Goal: Information Seeking & Learning: Learn about a topic

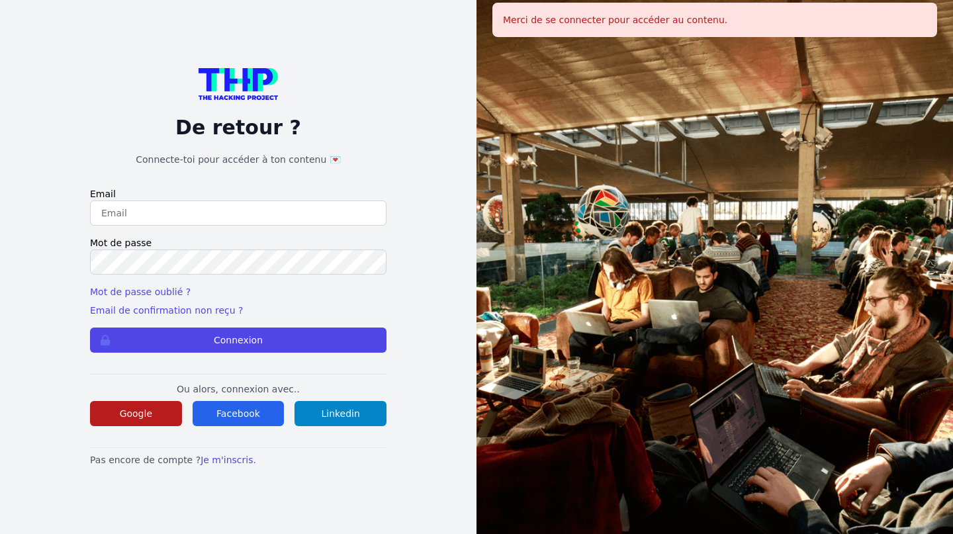
click at [156, 403] on button "Google" at bounding box center [136, 413] width 92 height 25
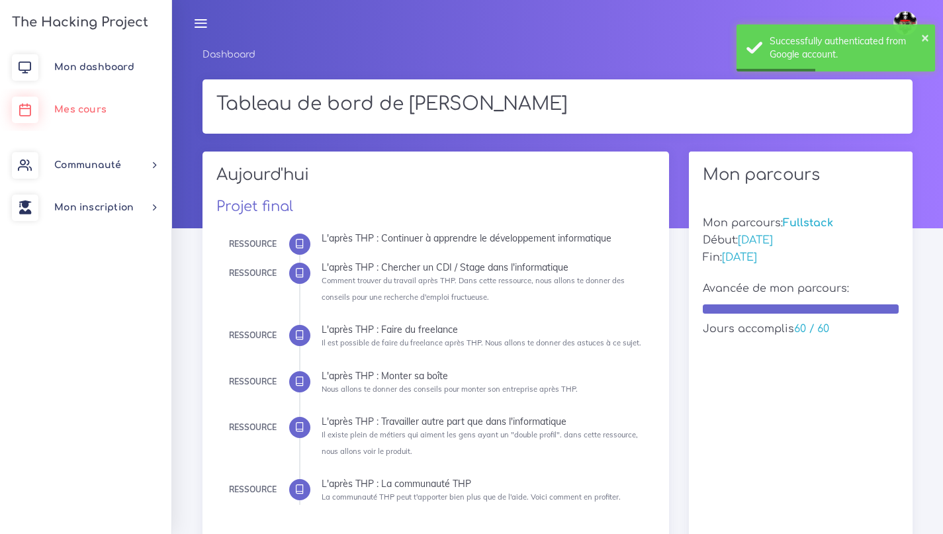
click at [77, 109] on span "Mes cours" at bounding box center [80, 110] width 52 height 10
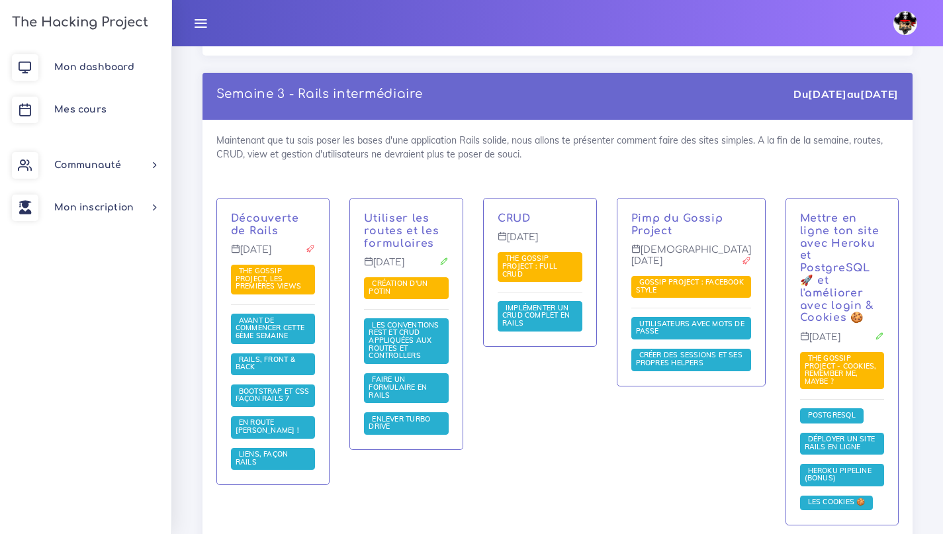
scroll to position [2656, 0]
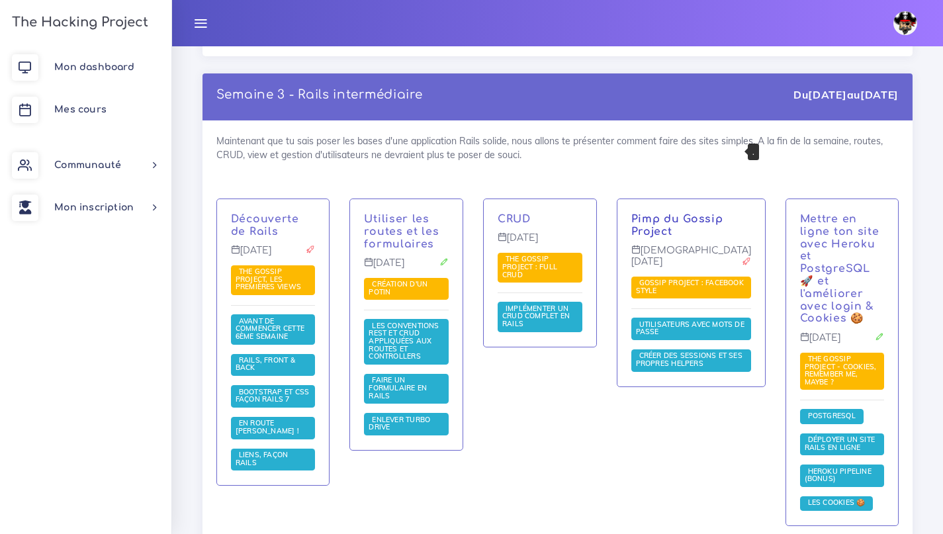
click at [690, 213] on link "Pimp du Gossip Project" at bounding box center [677, 225] width 92 height 24
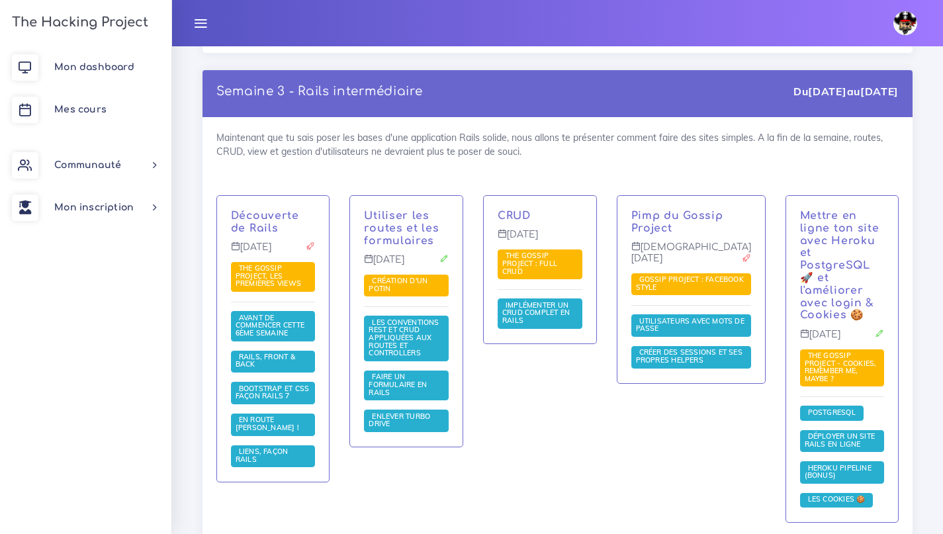
scroll to position [2656, 0]
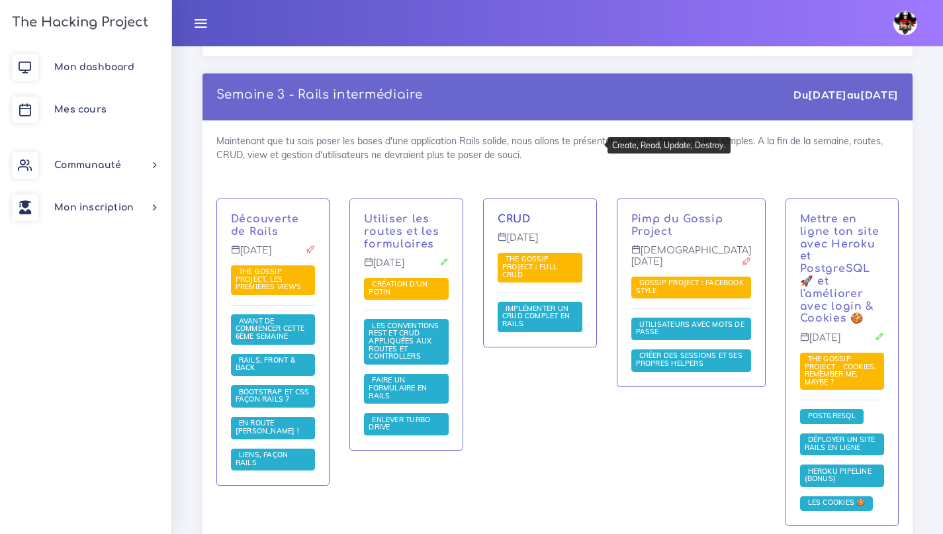
click at [525, 213] on link "CRUD" at bounding box center [514, 219] width 33 height 12
